Goal: Use online tool/utility: Use online tool/utility

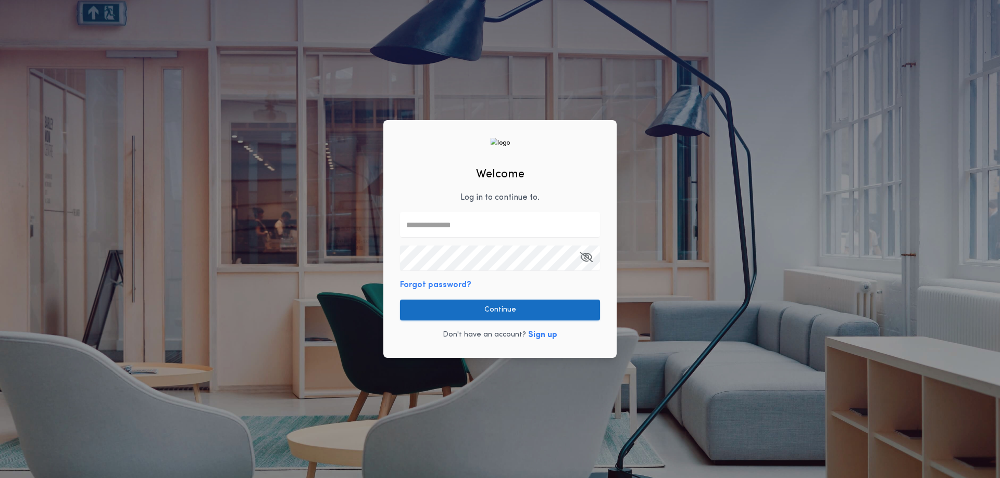
type input "**********"
click at [500, 306] on button "Continue" at bounding box center [500, 310] width 200 height 21
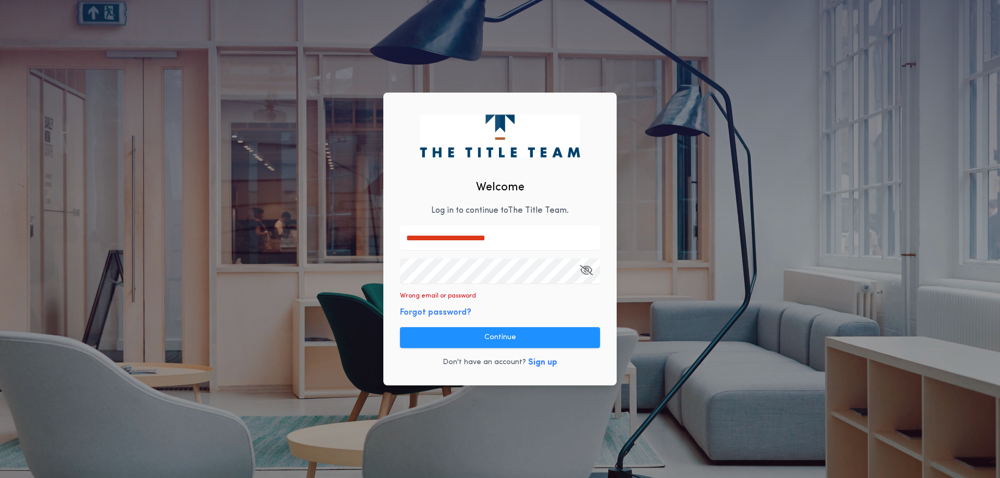
click at [376, 270] on div "**********" at bounding box center [500, 239] width 1000 height 478
click at [501, 331] on button "Continue" at bounding box center [500, 338] width 200 height 21
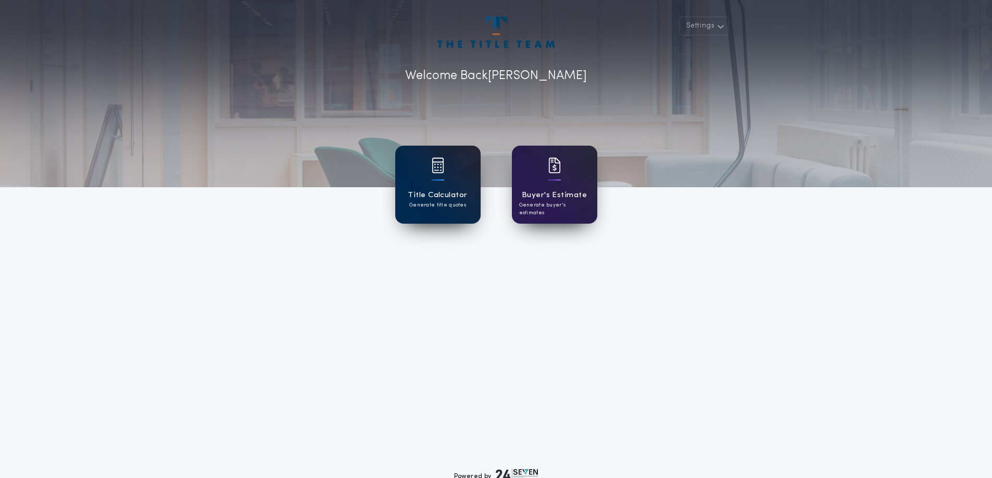
click at [443, 185] on div at bounding box center [438, 172] width 12 height 29
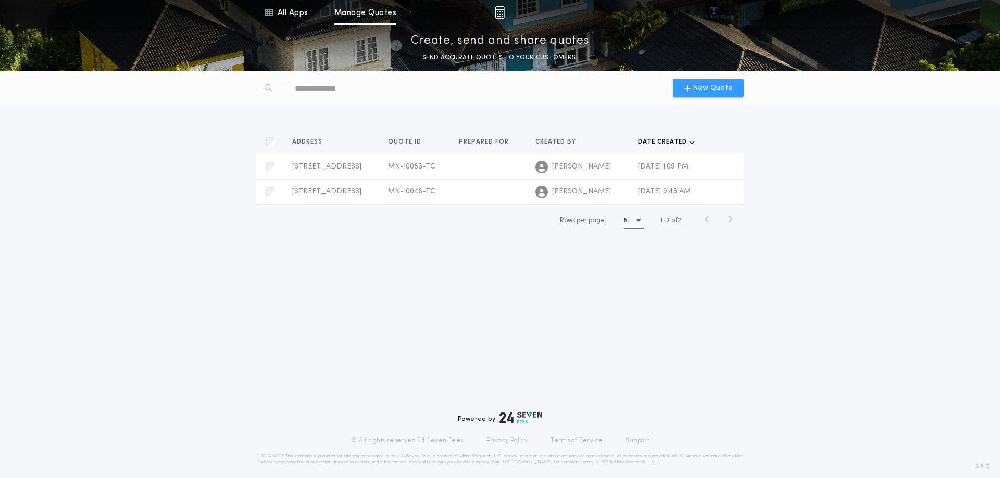
click at [700, 90] on span "New Quote" at bounding box center [712, 88] width 40 height 11
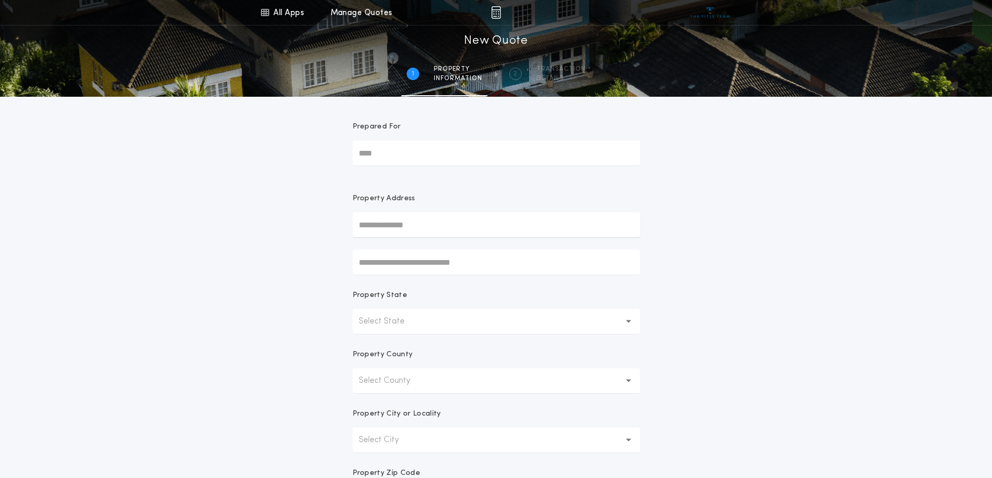
click at [384, 223] on input "text" at bounding box center [495, 224] width 287 height 25
type input "**********"
click at [627, 321] on icon "button" at bounding box center [629, 322] width 6 height 4
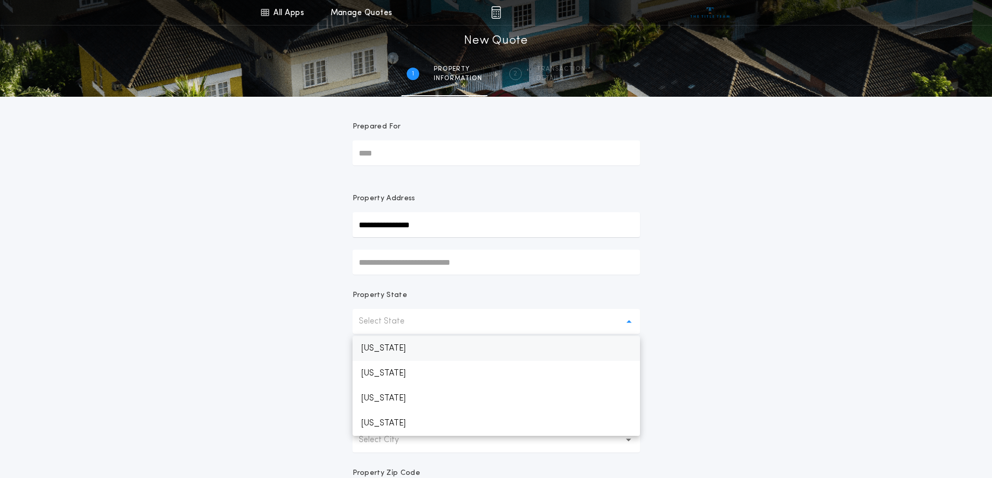
click at [462, 350] on p "[US_STATE]" at bounding box center [495, 348] width 287 height 25
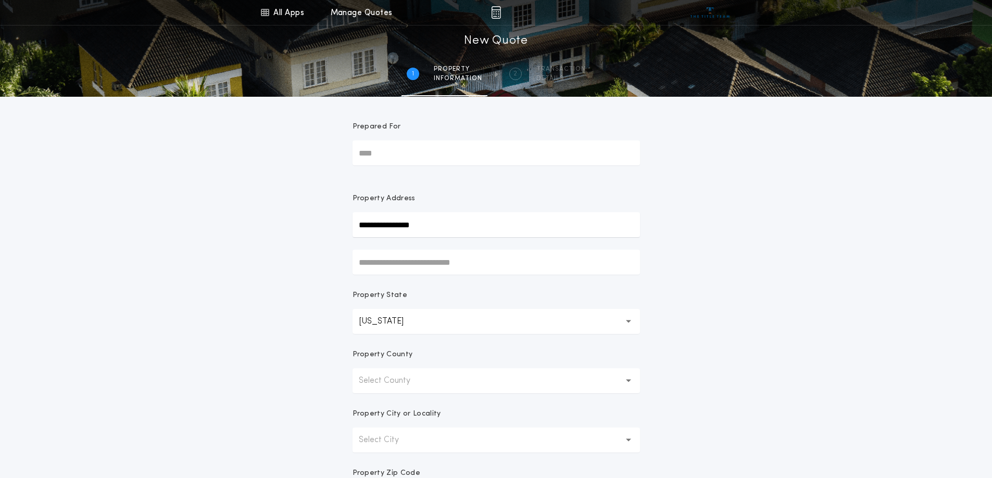
click at [631, 380] on icon "button" at bounding box center [629, 381] width 6 height 25
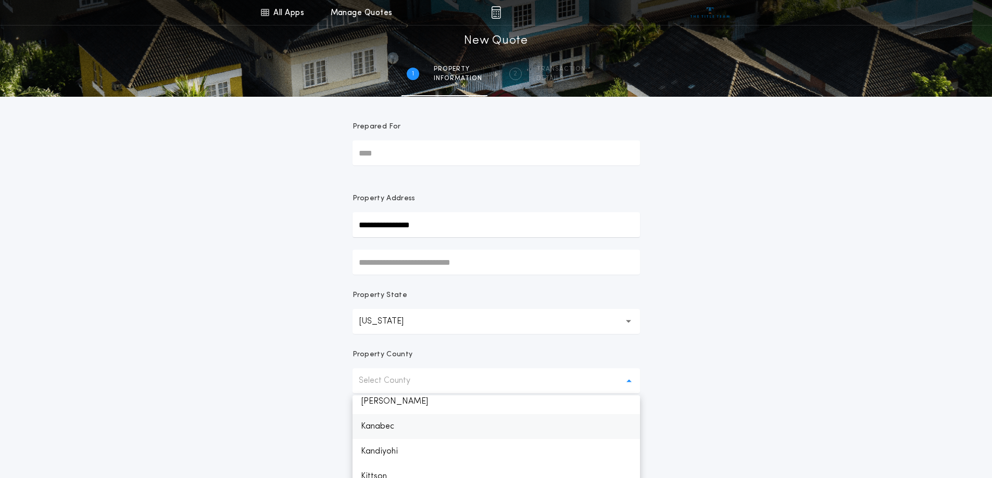
scroll to position [729, 0]
click at [428, 427] on p "Itasca" at bounding box center [495, 429] width 287 height 25
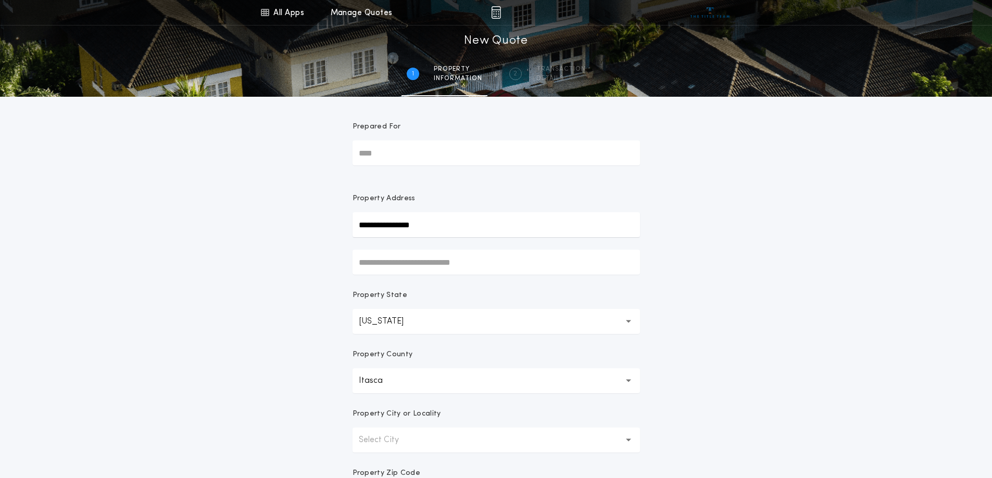
scroll to position [52, 0]
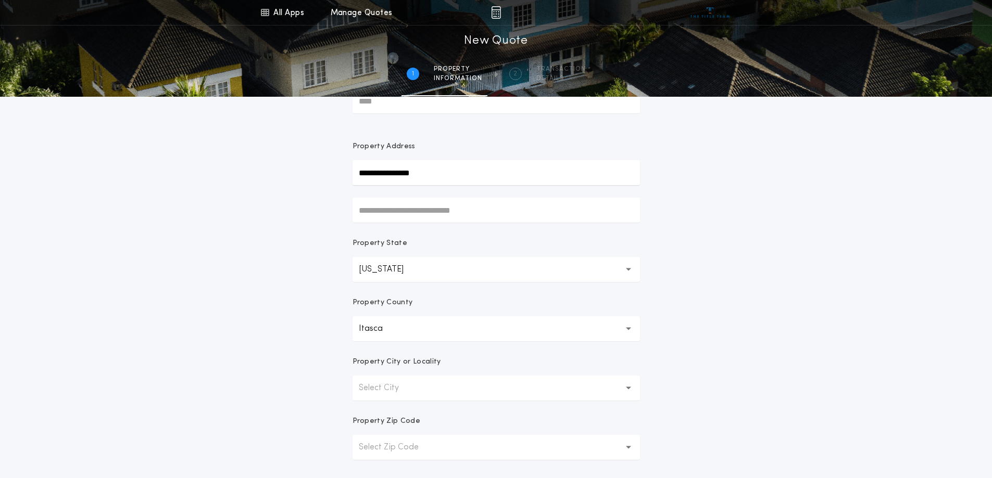
click at [387, 391] on p "Select City" at bounding box center [387, 388] width 57 height 12
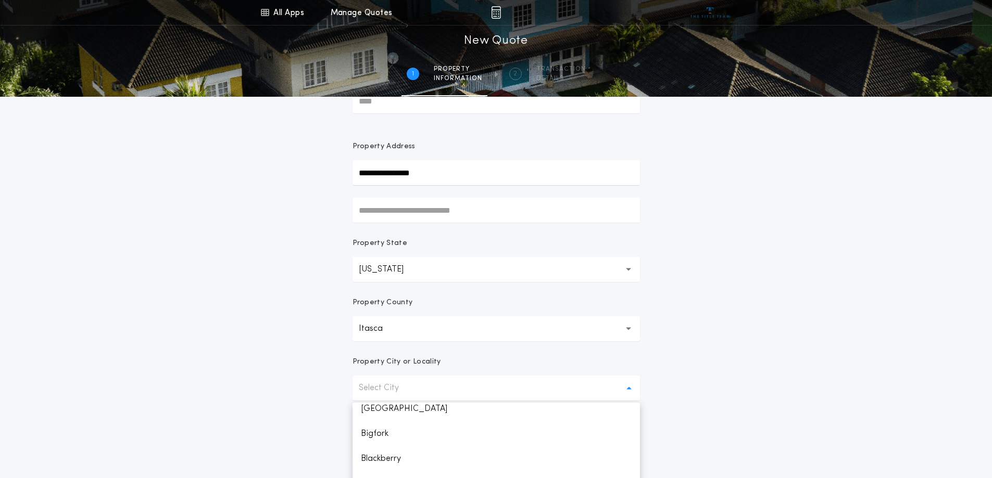
scroll to position [208, 0]
click at [397, 435] on p "Bovey" at bounding box center [495, 432] width 287 height 25
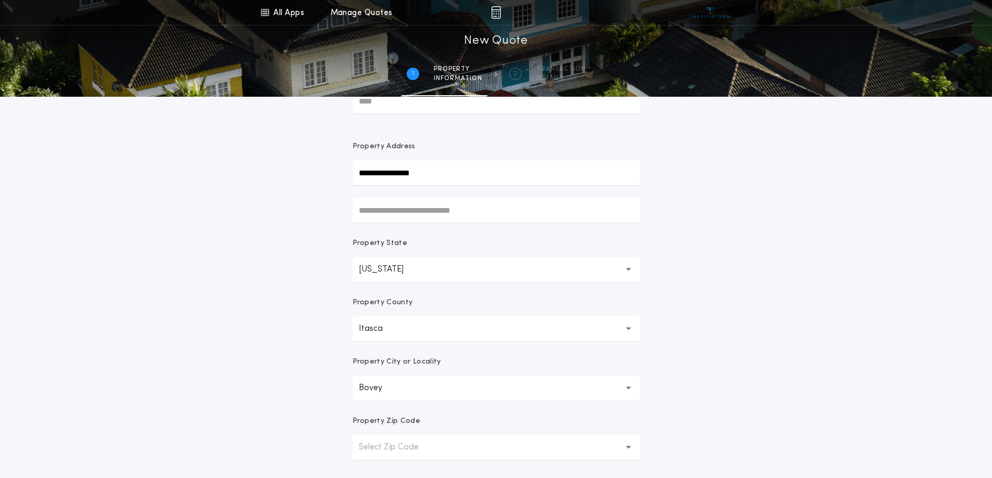
scroll to position [200, 0]
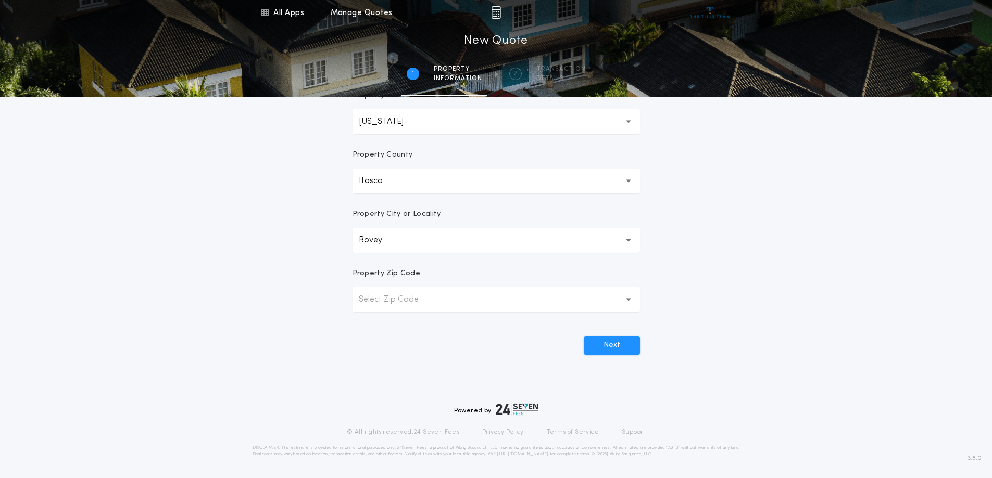
click at [376, 294] on p "Select Zip Code" at bounding box center [397, 300] width 77 height 12
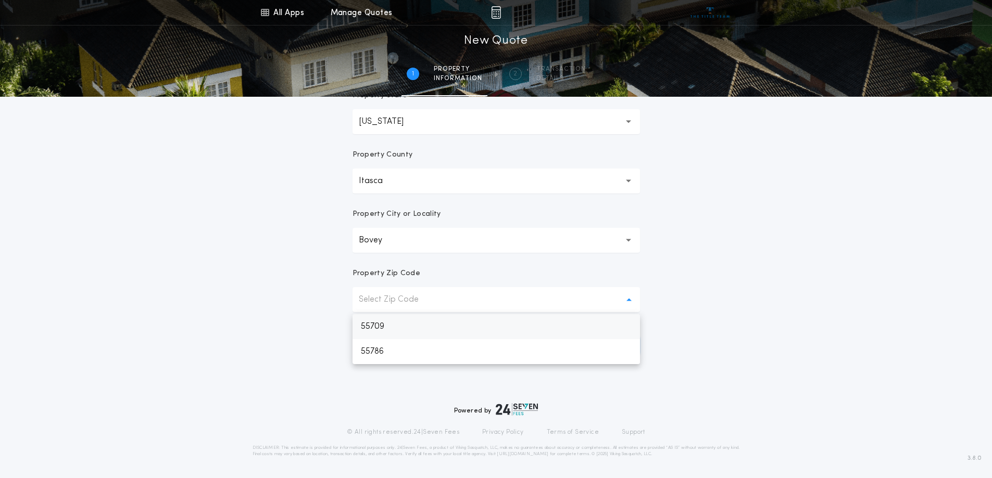
click at [376, 324] on p "55709" at bounding box center [495, 326] width 287 height 25
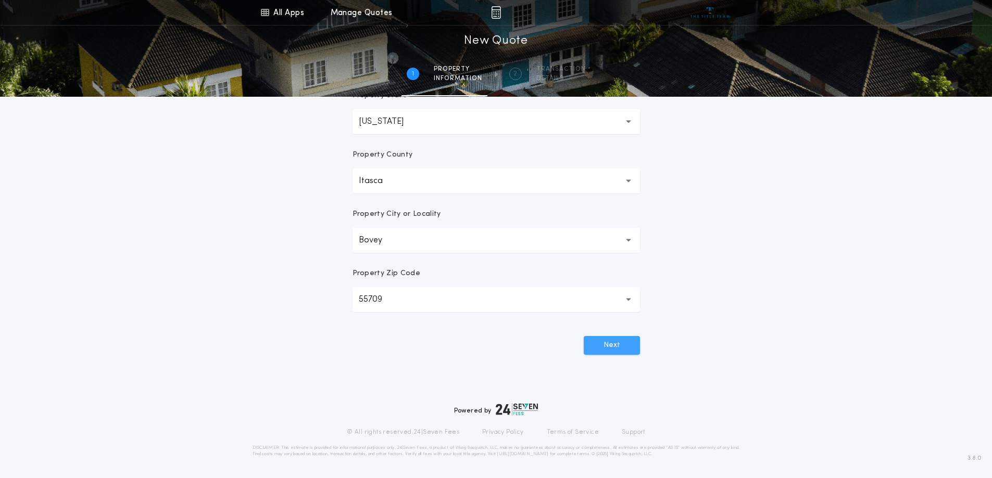
click at [613, 348] on button "Next" at bounding box center [612, 345] width 56 height 19
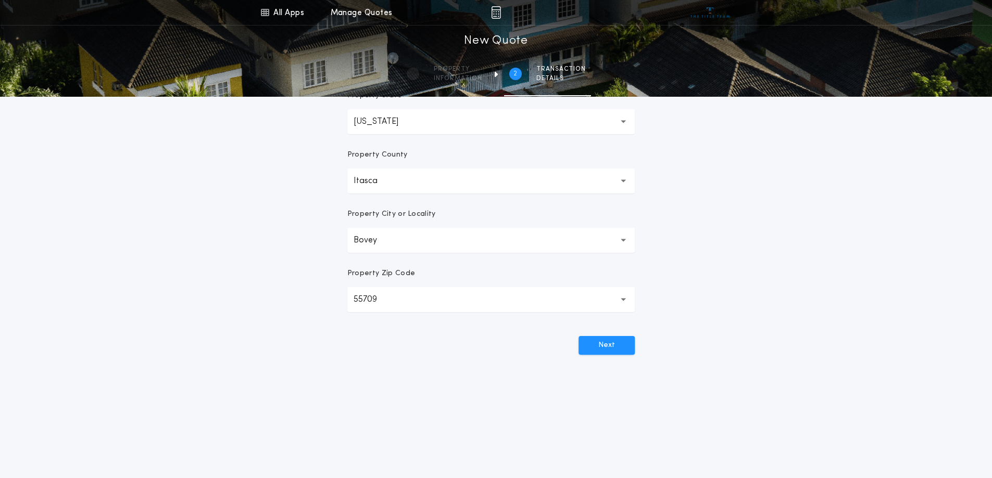
scroll to position [0, 0]
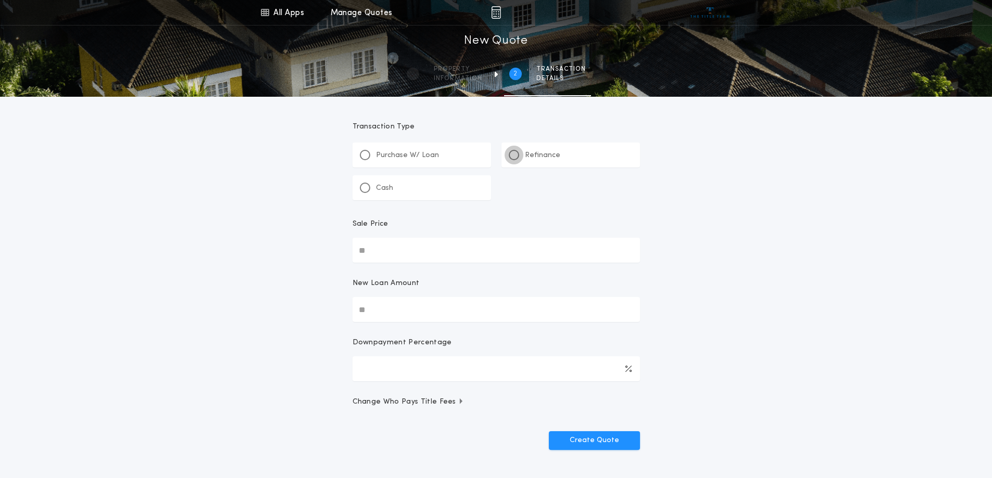
click at [515, 156] on div at bounding box center [513, 155] width 5 height 5
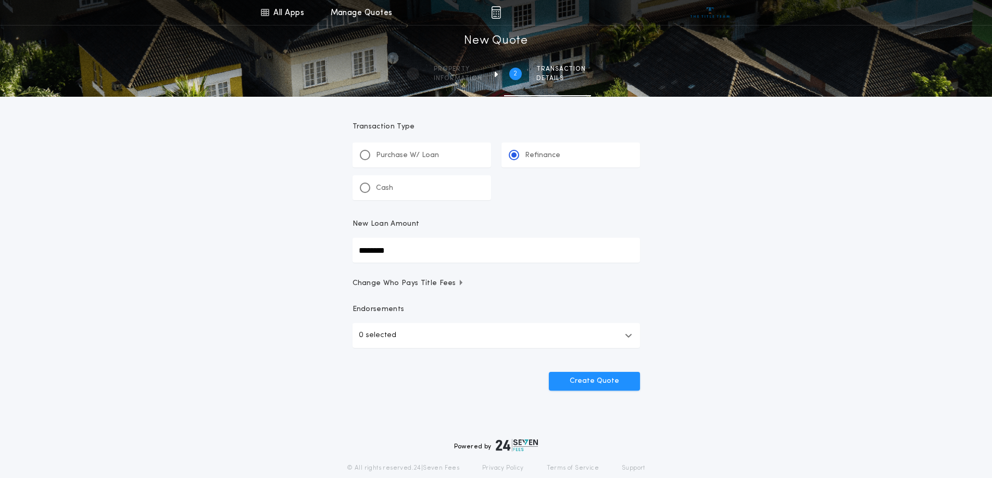
type input "********"
click at [589, 381] on button "Create Quote" at bounding box center [594, 381] width 91 height 19
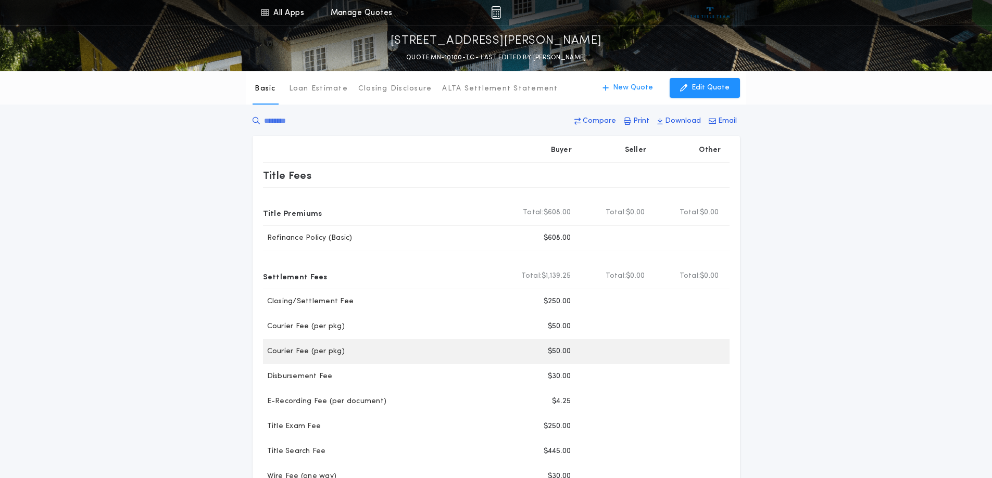
scroll to position [104, 0]
